Goal: Information Seeking & Learning: Find specific fact

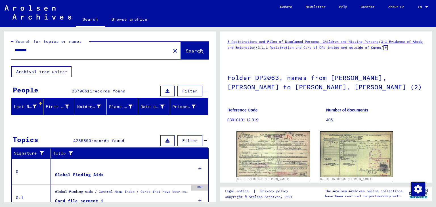
click at [38, 47] on div "********" at bounding box center [89, 50] width 156 height 13
drag, startPoint x: 39, startPoint y: 51, endPoint x: 1, endPoint y: 51, distance: 38.6
click at [1, 51] on div "Search for topics or names ******** close Search Archival tree units People 337…" at bounding box center [109, 114] width 218 height 175
type input "******"
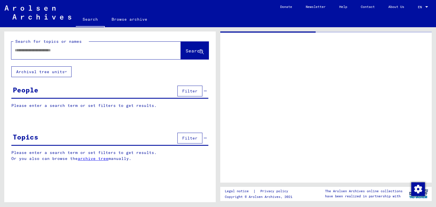
type input "********"
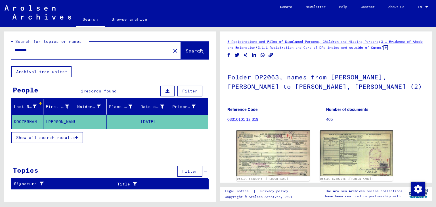
click at [99, 120] on mat-cell at bounding box center [91, 122] width 32 height 14
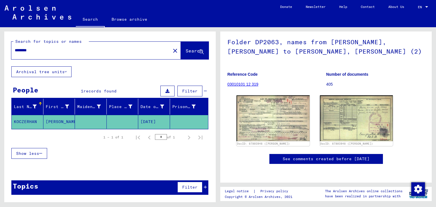
scroll to position [83, 0]
drag, startPoint x: 39, startPoint y: 48, endPoint x: 9, endPoint y: 56, distance: 31.5
click at [9, 56] on div "Search for topics or names ******** close Search" at bounding box center [109, 49] width 211 height 35
type input "******"
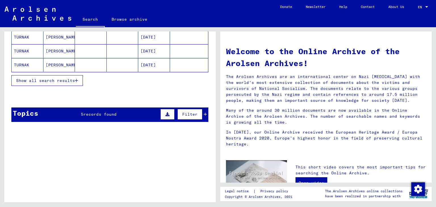
scroll to position [112, 0]
click at [105, 120] on div "Topics 5 records found Filter" at bounding box center [109, 115] width 197 height 14
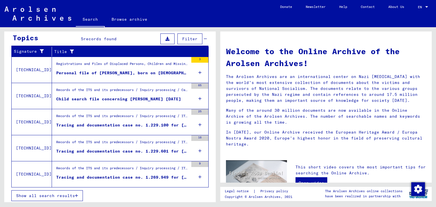
scroll to position [163, 0]
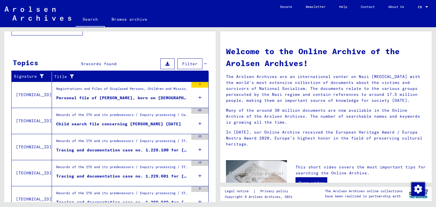
click at [132, 92] on div "Registrations and Files of Displaced Persons, Children and Missing Persons / Re…" at bounding box center [122, 90] width 132 height 8
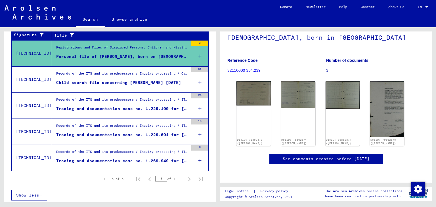
scroll to position [90, 0]
click at [146, 81] on div "Child search file concerning [PERSON_NAME] [DATE]" at bounding box center [118, 83] width 125 height 6
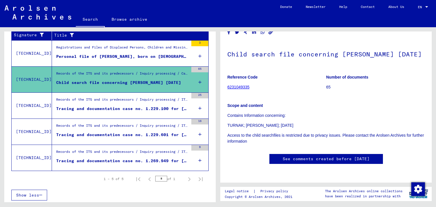
scroll to position [110, 0]
click at [138, 107] on div "Tracing and documentation case no. 1.229.100 for [PERSON_NAME] born [DEMOGRAPHI…" at bounding box center [122, 109] width 132 height 6
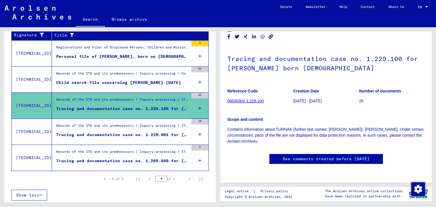
scroll to position [113, 0]
click at [146, 130] on div "Records of the ITS and its predecessors / Inquiry processing / ITS case files a…" at bounding box center [122, 127] width 132 height 8
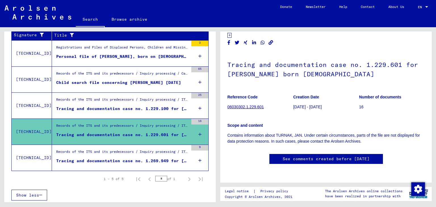
scroll to position [192, 0]
click at [114, 159] on div "Tracing and documentation case no. 1.269.949 for [PERSON_NAME] born [DEMOGRAPHI…" at bounding box center [122, 161] width 132 height 6
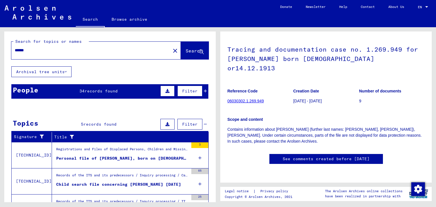
click at [99, 90] on span "records found" at bounding box center [101, 91] width 33 height 5
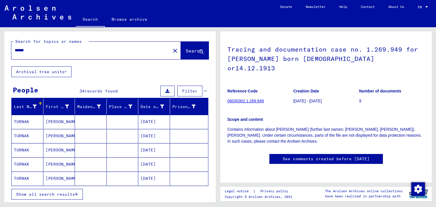
click at [61, 189] on button "Show all search results" at bounding box center [47, 194] width 72 height 11
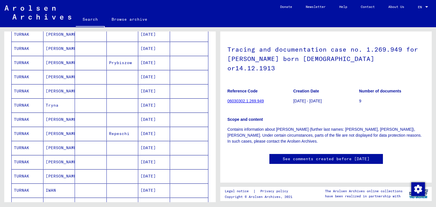
scroll to position [159, 0]
click at [79, 58] on mat-cell at bounding box center [91, 63] width 32 height 14
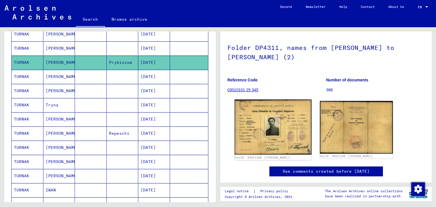
click at [280, 127] on img at bounding box center [273, 127] width 77 height 55
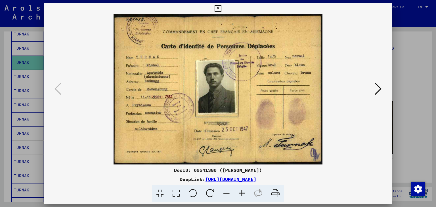
click at [378, 90] on icon at bounding box center [378, 89] width 7 height 14
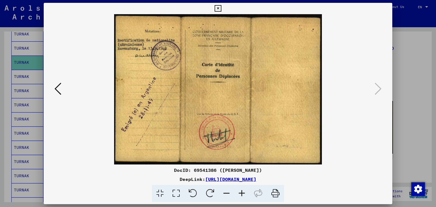
click at [58, 86] on icon at bounding box center [57, 89] width 7 height 14
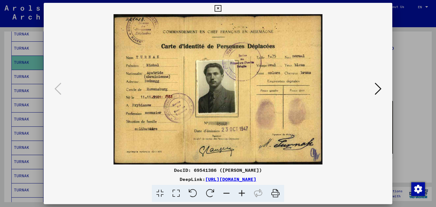
click at [408, 51] on div at bounding box center [218, 103] width 436 height 207
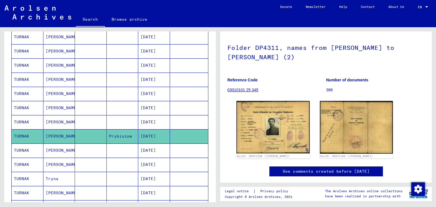
scroll to position [85, 0]
click at [154, 78] on mat-cell "[DATE]" at bounding box center [154, 80] width 32 height 14
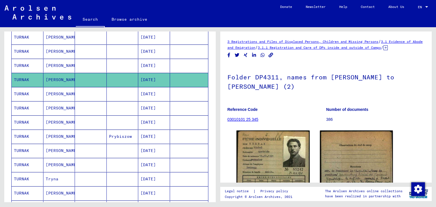
scroll to position [38, 0]
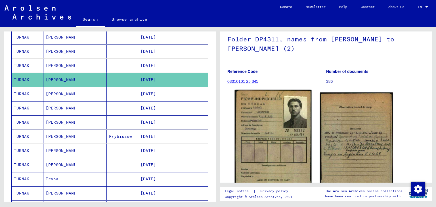
click at [272, 125] on img at bounding box center [273, 144] width 77 height 108
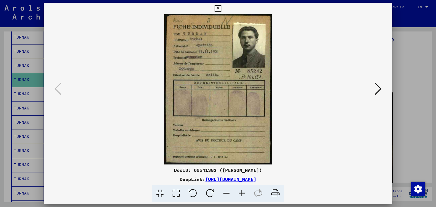
click at [380, 89] on icon at bounding box center [378, 89] width 7 height 14
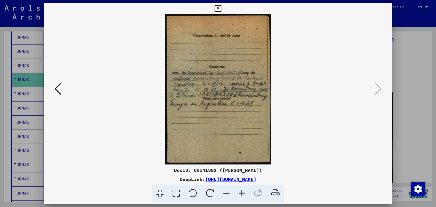
click at [425, 49] on div at bounding box center [218, 103] width 436 height 207
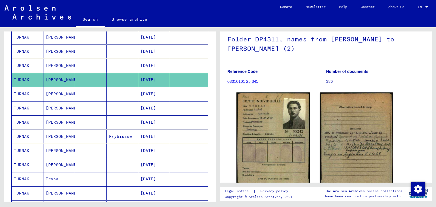
click at [171, 97] on mat-cell at bounding box center [189, 94] width 38 height 14
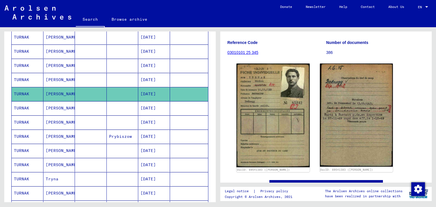
scroll to position [67, 0]
click at [149, 109] on mat-cell "[DATE]" at bounding box center [154, 108] width 32 height 14
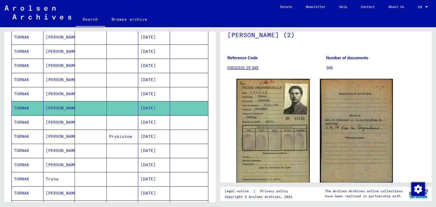
scroll to position [53, 0]
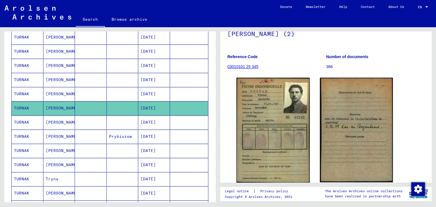
click at [154, 119] on mat-cell "[DATE]" at bounding box center [154, 123] width 32 height 14
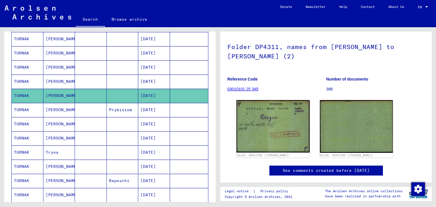
click at [149, 122] on mat-cell "[DATE]" at bounding box center [154, 124] width 32 height 14
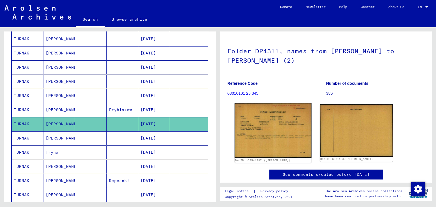
click at [266, 121] on img at bounding box center [273, 130] width 77 height 55
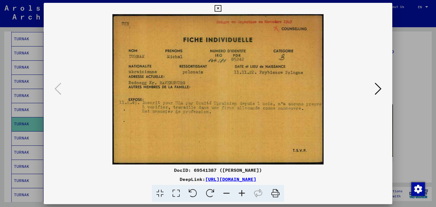
click at [404, 62] on div at bounding box center [218, 103] width 436 height 207
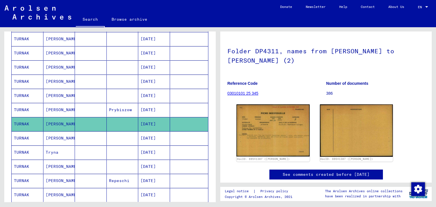
click at [170, 138] on mat-cell at bounding box center [189, 138] width 38 height 14
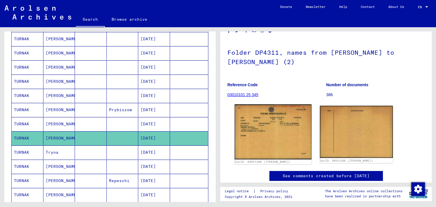
click at [257, 135] on img at bounding box center [273, 131] width 77 height 55
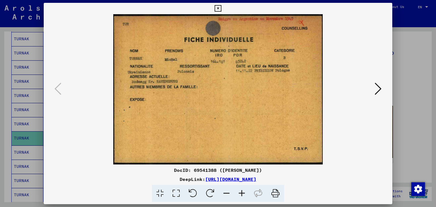
click at [412, 57] on div at bounding box center [218, 103] width 436 height 207
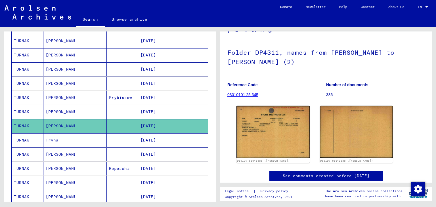
scroll to position [124, 0]
click at [149, 137] on mat-cell "[DATE]" at bounding box center [154, 140] width 32 height 14
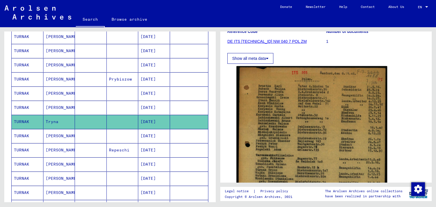
click at [126, 134] on mat-cell at bounding box center [123, 136] width 32 height 14
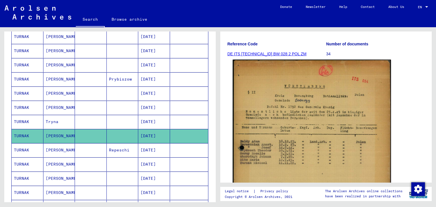
click at [266, 118] on img at bounding box center [312, 170] width 158 height 220
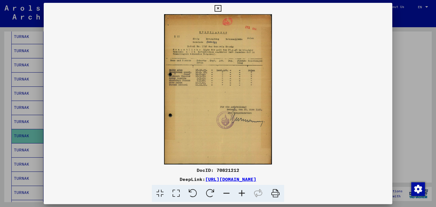
click at [405, 54] on div at bounding box center [218, 103] width 436 height 207
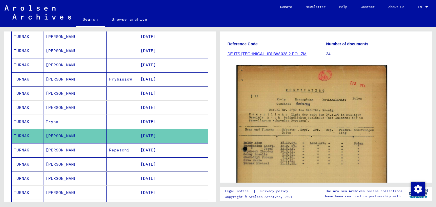
click at [118, 148] on mat-cell "Repeschi" at bounding box center [123, 150] width 32 height 14
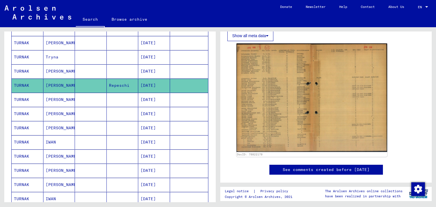
click at [143, 100] on mat-cell "[DATE]" at bounding box center [154, 100] width 32 height 14
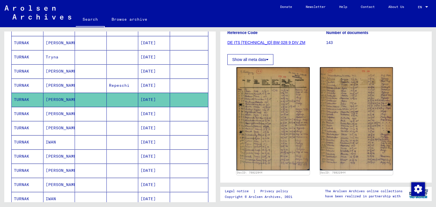
click at [149, 113] on mat-cell "[DATE]" at bounding box center [154, 114] width 32 height 14
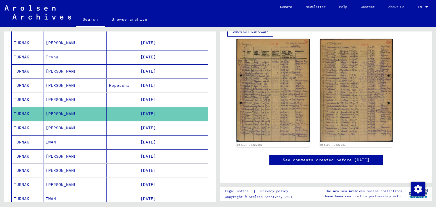
click at [138, 128] on mat-cell "[DATE]" at bounding box center [154, 128] width 32 height 14
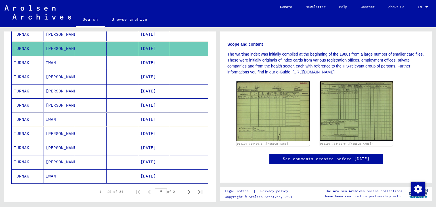
click at [148, 63] on mat-cell "[DATE]" at bounding box center [154, 63] width 32 height 14
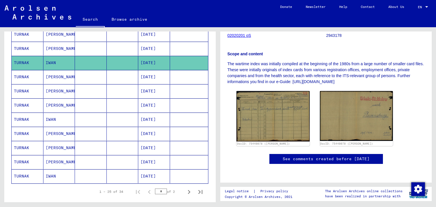
click at [157, 74] on mat-cell "[DATE]" at bounding box center [154, 77] width 32 height 14
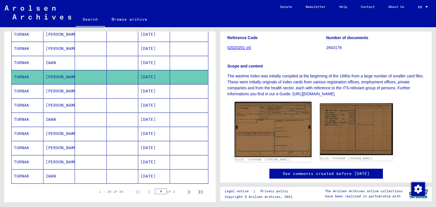
click at [272, 141] on img at bounding box center [273, 129] width 77 height 55
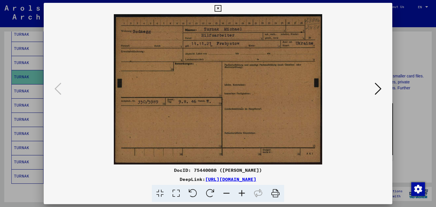
click at [382, 89] on button at bounding box center [378, 89] width 10 height 16
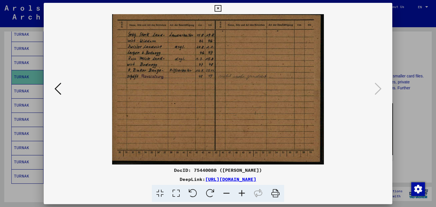
click at [408, 47] on div at bounding box center [218, 103] width 436 height 207
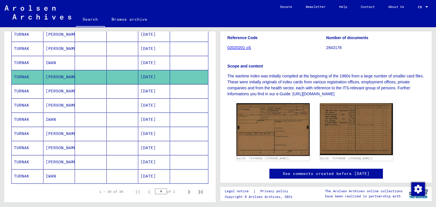
click at [151, 87] on mat-cell "[DATE]" at bounding box center [154, 91] width 32 height 14
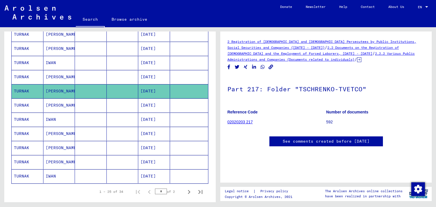
click at [153, 105] on mat-cell "[DATE]" at bounding box center [154, 105] width 32 height 14
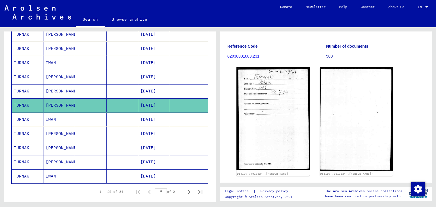
click at [170, 118] on mat-cell at bounding box center [189, 120] width 38 height 14
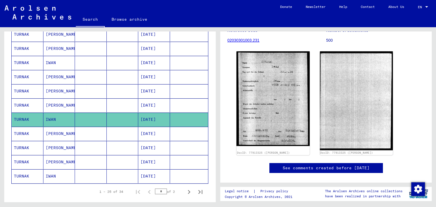
click at [143, 130] on mat-cell "[DATE]" at bounding box center [154, 134] width 32 height 14
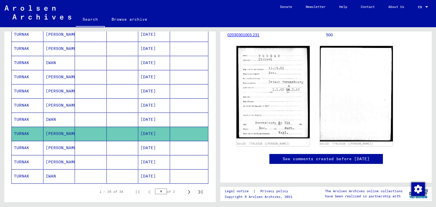
click at [144, 144] on mat-cell "[DATE]" at bounding box center [154, 148] width 32 height 14
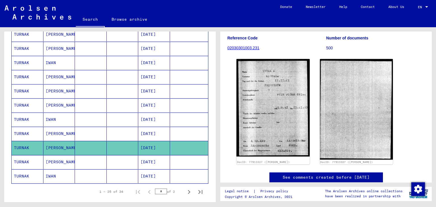
click at [146, 156] on mat-cell "[DATE]" at bounding box center [154, 162] width 32 height 14
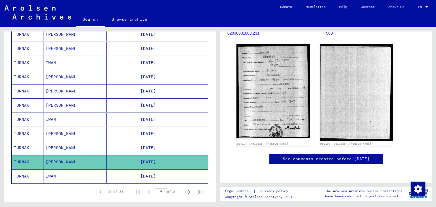
click at [153, 169] on mat-cell "[DATE]" at bounding box center [154, 176] width 32 height 14
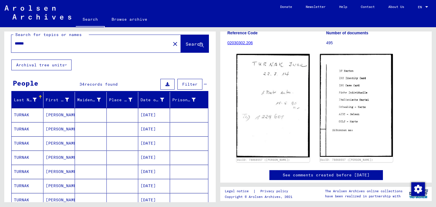
click at [108, 110] on mat-cell at bounding box center [123, 115] width 32 height 14
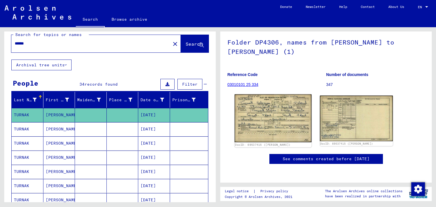
click at [281, 95] on img at bounding box center [273, 119] width 77 height 48
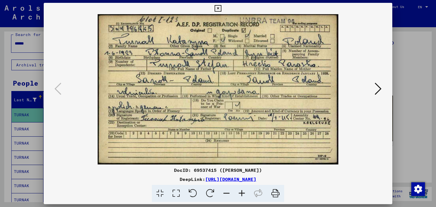
click at [397, 60] on div at bounding box center [218, 103] width 436 height 207
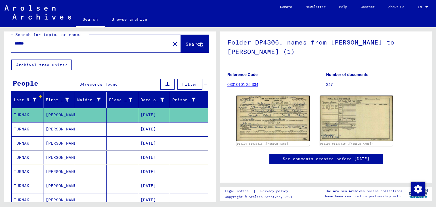
click at [145, 141] on mat-cell "[DATE]" at bounding box center [154, 144] width 32 height 14
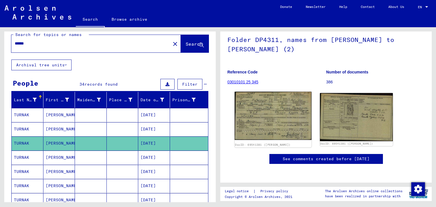
click at [269, 92] on img at bounding box center [273, 116] width 77 height 48
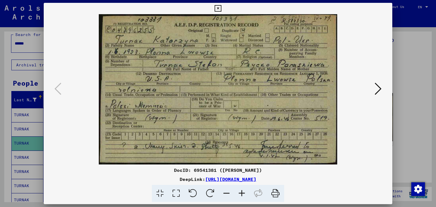
click at [397, 63] on div at bounding box center [218, 103] width 436 height 207
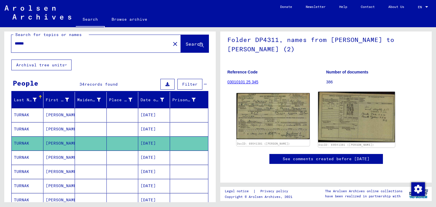
click at [346, 94] on img at bounding box center [356, 117] width 77 height 51
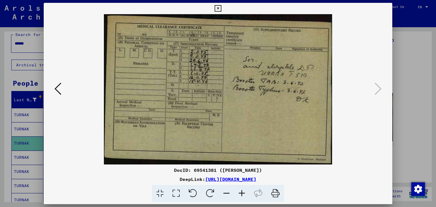
click at [413, 60] on div at bounding box center [218, 103] width 436 height 207
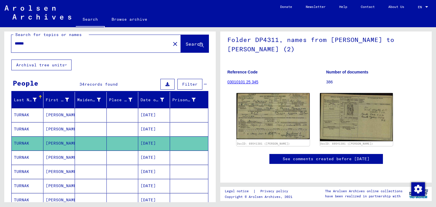
click at [144, 132] on mat-cell "[DATE]" at bounding box center [154, 129] width 32 height 14
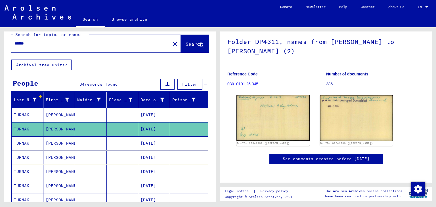
click at [132, 110] on mat-cell at bounding box center [123, 115] width 32 height 14
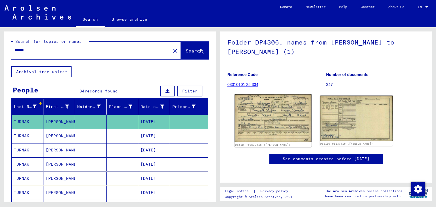
click at [269, 97] on img at bounding box center [273, 119] width 77 height 48
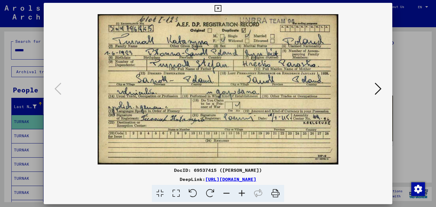
click at [376, 85] on icon at bounding box center [378, 89] width 7 height 14
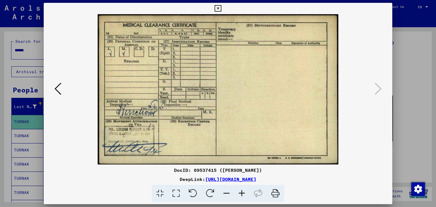
click at [402, 56] on div at bounding box center [218, 103] width 436 height 207
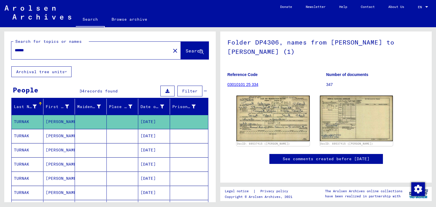
click at [153, 136] on mat-cell "[DATE]" at bounding box center [154, 136] width 32 height 14
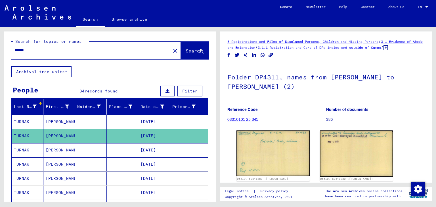
click at [148, 120] on mat-cell "[DATE]" at bounding box center [154, 122] width 32 height 14
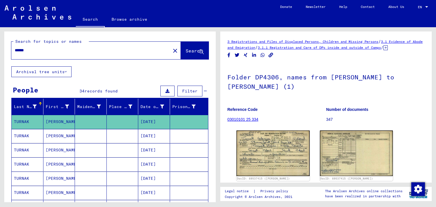
click at [149, 152] on mat-cell "[DATE]" at bounding box center [154, 150] width 32 height 14
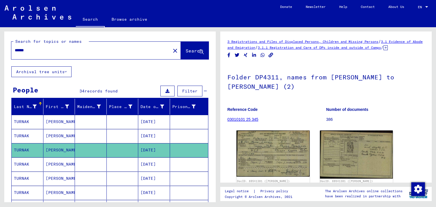
click at [163, 123] on mat-cell "[DATE]" at bounding box center [154, 122] width 32 height 14
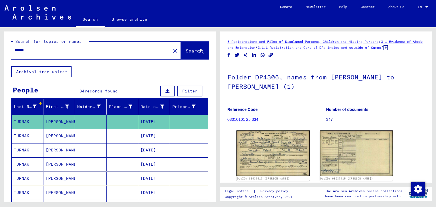
click at [154, 152] on mat-cell "[DATE]" at bounding box center [154, 150] width 32 height 14
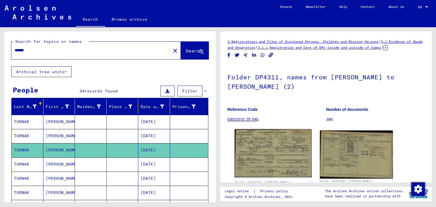
click at [269, 147] on img at bounding box center [273, 153] width 77 height 48
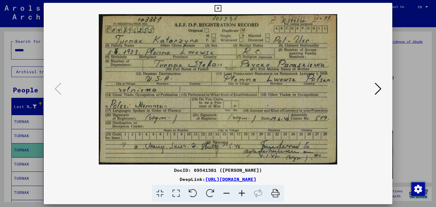
click at [411, 48] on div at bounding box center [218, 103] width 436 height 207
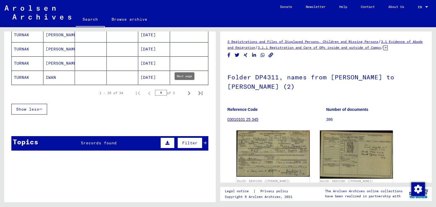
click at [185, 92] on icon "Next page" at bounding box center [189, 93] width 8 height 8
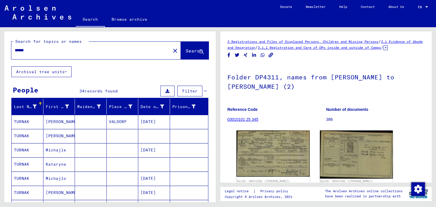
click at [127, 122] on mat-cell "VALDORF" at bounding box center [123, 122] width 32 height 14
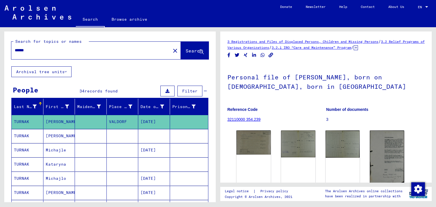
click at [123, 137] on mat-cell at bounding box center [123, 136] width 32 height 14
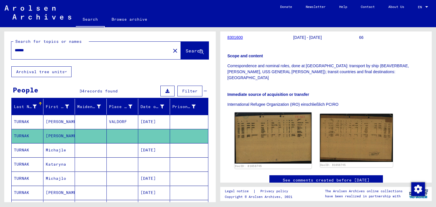
scroll to position [112, 0]
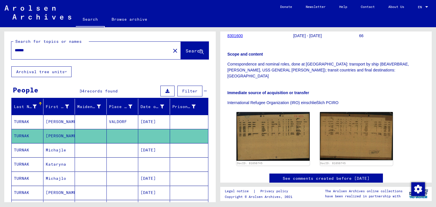
click at [149, 150] on mat-cell "[DATE]" at bounding box center [154, 150] width 32 height 14
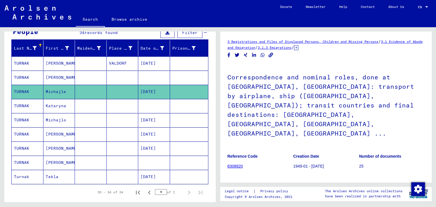
scroll to position [59, 0]
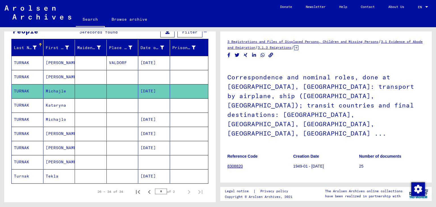
click at [138, 106] on mat-cell at bounding box center [154, 105] width 32 height 14
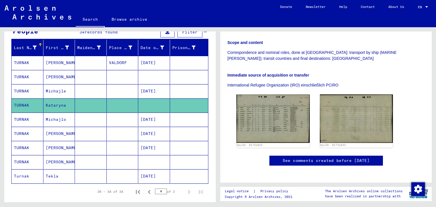
scroll to position [114, 0]
click at [158, 121] on mat-cell "[DATE]" at bounding box center [154, 120] width 32 height 14
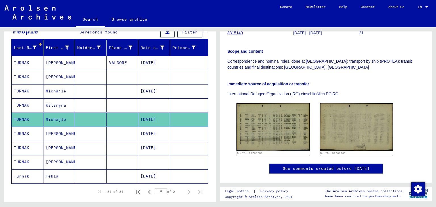
scroll to position [107, 0]
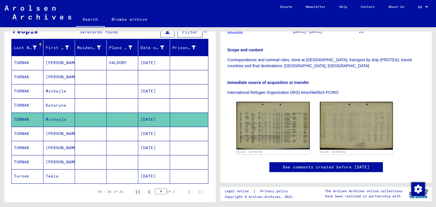
click at [144, 160] on mat-cell at bounding box center [154, 162] width 32 height 14
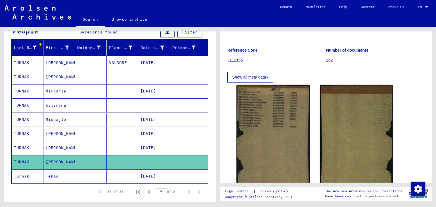
scroll to position [53, 0]
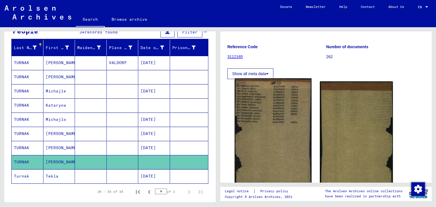
click at [263, 105] on img at bounding box center [273, 139] width 77 height 123
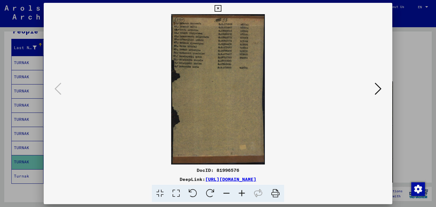
click at [418, 42] on div at bounding box center [218, 103] width 436 height 207
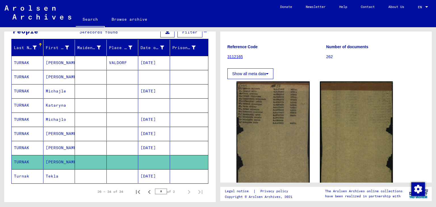
click at [142, 150] on mat-cell "[DATE]" at bounding box center [154, 148] width 32 height 14
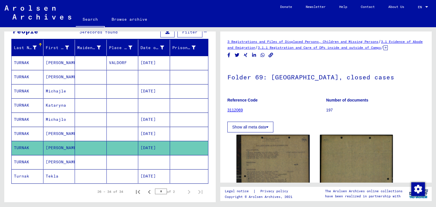
click at [142, 174] on mat-cell "[DATE]" at bounding box center [154, 176] width 32 height 14
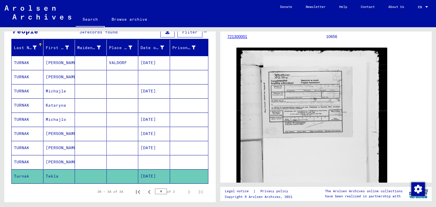
scroll to position [73, 0]
click at [145, 189] on icon "Previous page" at bounding box center [149, 192] width 8 height 8
type input "*"
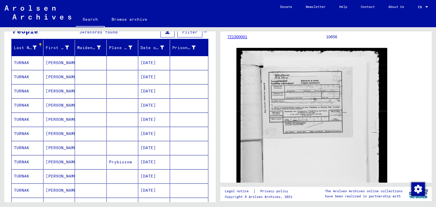
click at [143, 160] on mat-cell "[DATE]" at bounding box center [154, 162] width 32 height 14
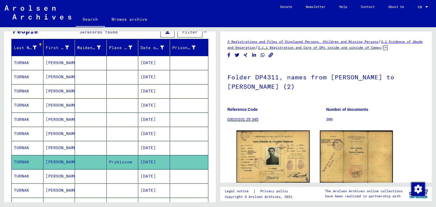
scroll to position [32, 0]
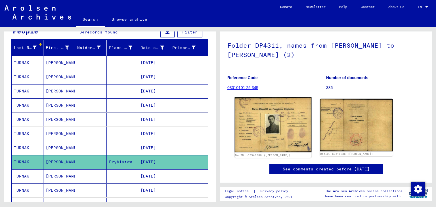
click at [269, 117] on img at bounding box center [273, 124] width 77 height 55
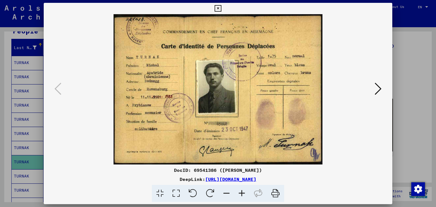
click at [406, 59] on div at bounding box center [218, 103] width 436 height 207
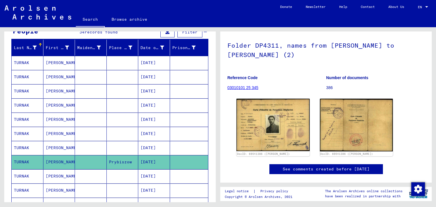
drag, startPoint x: 129, startPoint y: 161, endPoint x: 108, endPoint y: 163, distance: 22.0
click at [108, 163] on mat-cell "Prybiszow" at bounding box center [123, 162] width 32 height 14
copy mat-cell "Prybiszow"
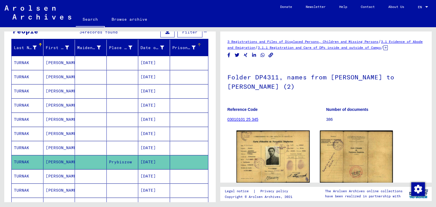
scroll to position [0, 0]
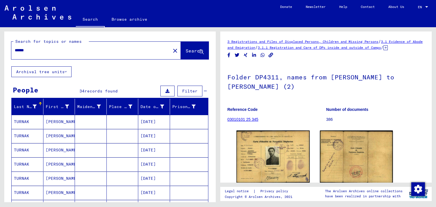
drag, startPoint x: 38, startPoint y: 49, endPoint x: 0, endPoint y: 56, distance: 38.5
click at [0, 56] on div "Search for topics or names ****** close Search Archival tree units People 34 re…" at bounding box center [109, 114] width 218 height 175
paste input "***"
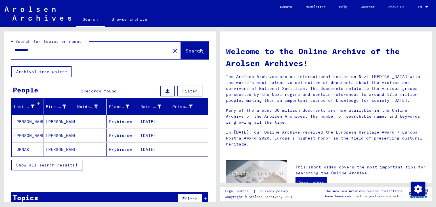
drag, startPoint x: 44, startPoint y: 51, endPoint x: 0, endPoint y: 59, distance: 44.5
click at [0, 59] on div "Search for topics or names ********* close Search Archival tree units People 3 …" at bounding box center [109, 114] width 218 height 175
paste input "*"
type input "**********"
click at [185, 56] on button "Search" at bounding box center [195, 51] width 28 height 18
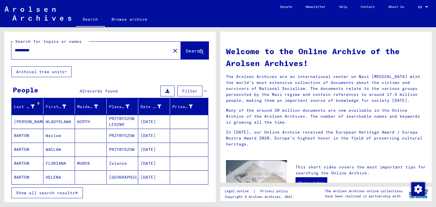
click at [72, 196] on button "Show all search results" at bounding box center [47, 193] width 72 height 11
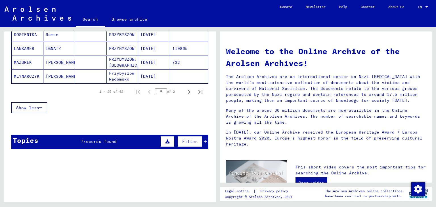
scroll to position [381, 0]
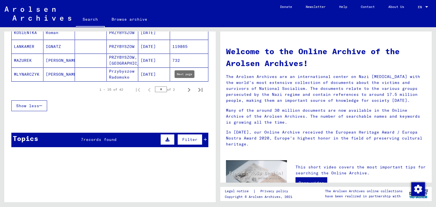
click at [186, 88] on icon "Next page" at bounding box center [189, 90] width 8 height 8
type input "*"
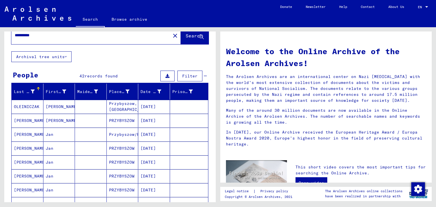
scroll to position [0, 0]
